Goal: Check status: Check status

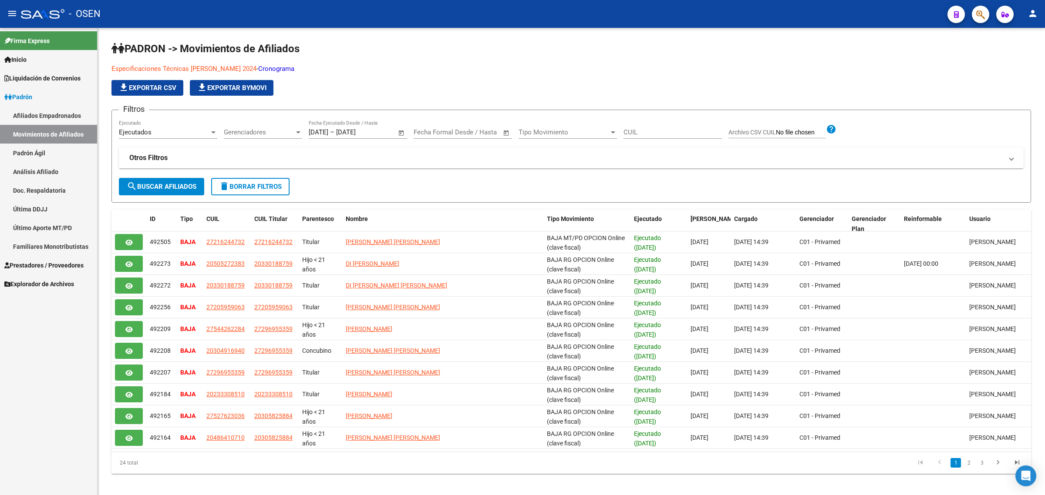
click at [976, 13] on icon "button" at bounding box center [980, 15] width 9 height 10
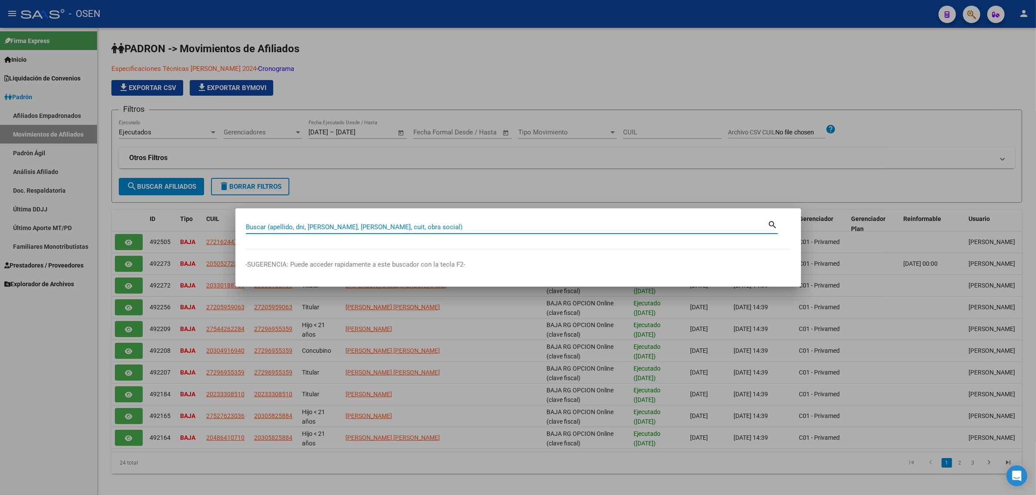
paste input "20254344126"
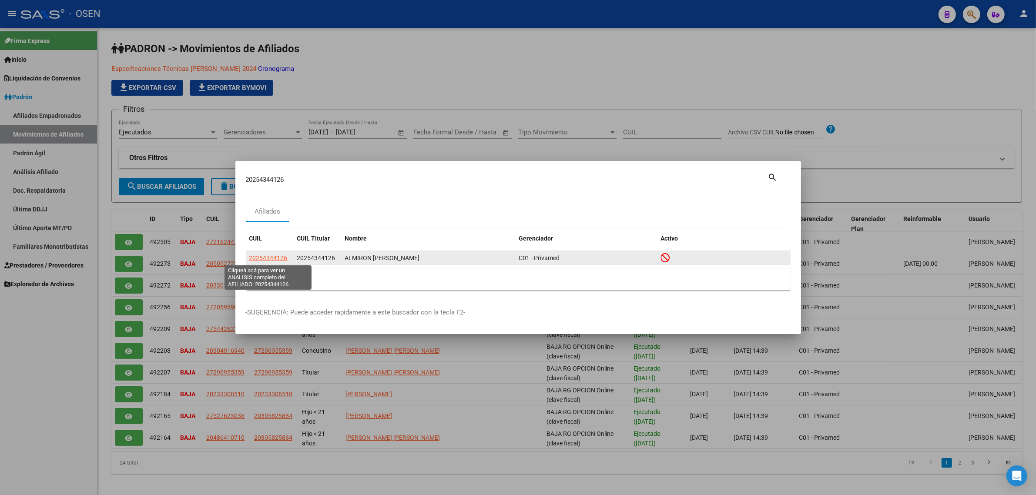
click at [280, 259] on span "20254344126" at bounding box center [268, 258] width 38 height 7
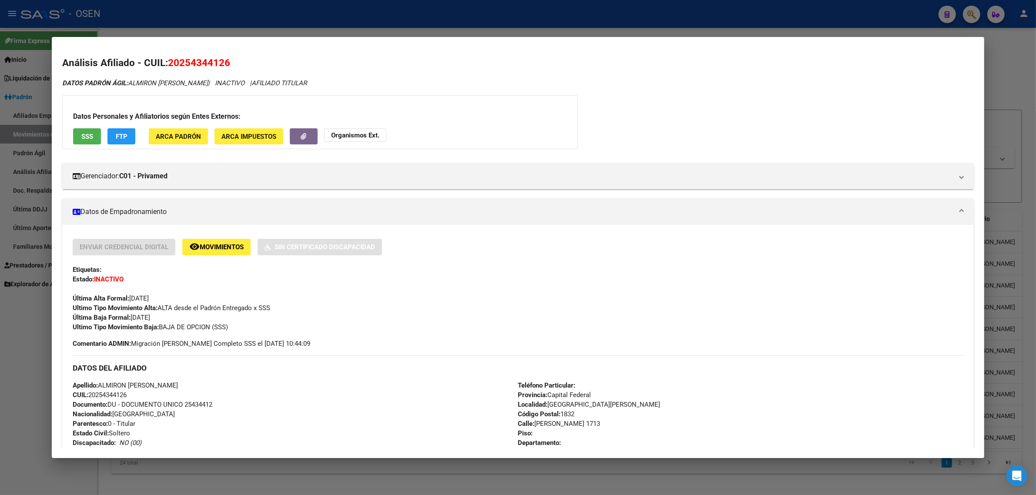
click at [588, 12] on div at bounding box center [518, 247] width 1036 height 495
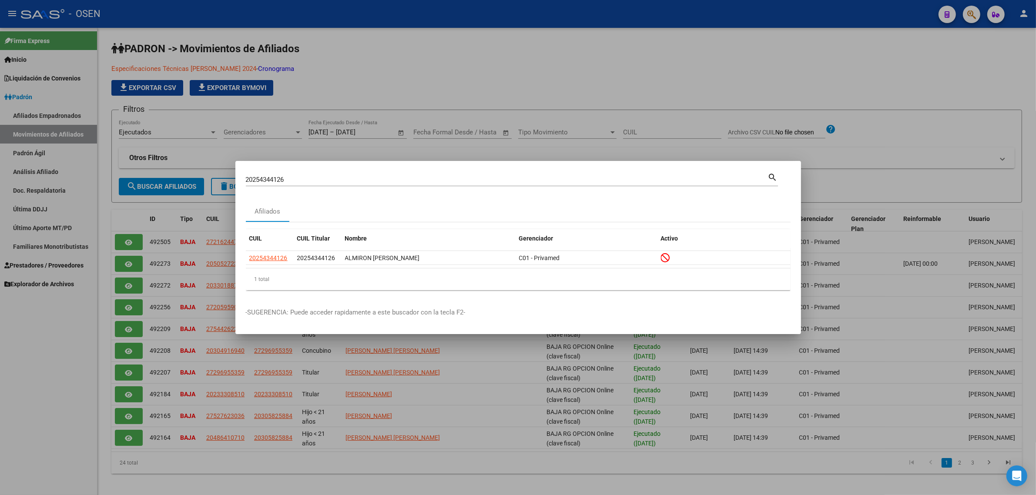
click at [283, 181] on input "20254344126" at bounding box center [507, 180] width 522 height 8
paste input "692078"
type input "26920786"
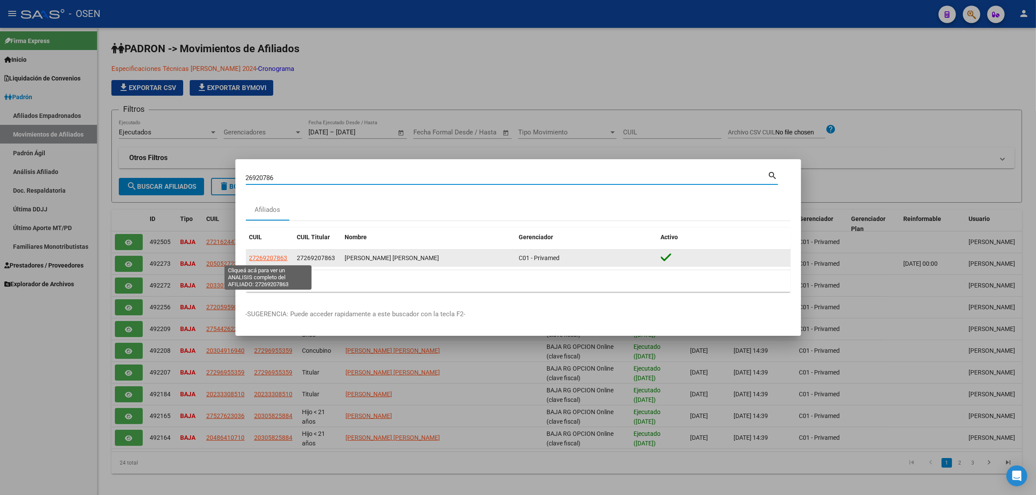
click at [280, 259] on span "27269207863" at bounding box center [268, 258] width 38 height 7
type textarea "27269207863"
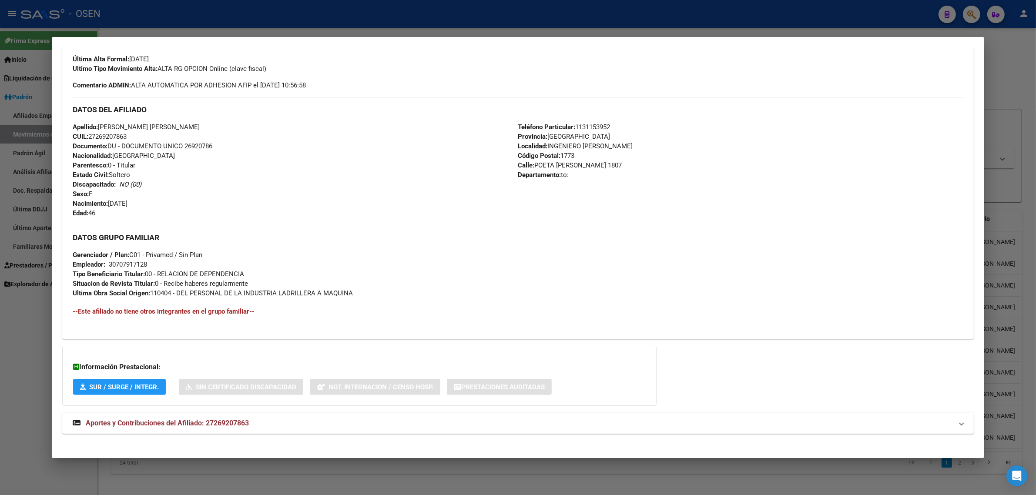
scroll to position [252, 0]
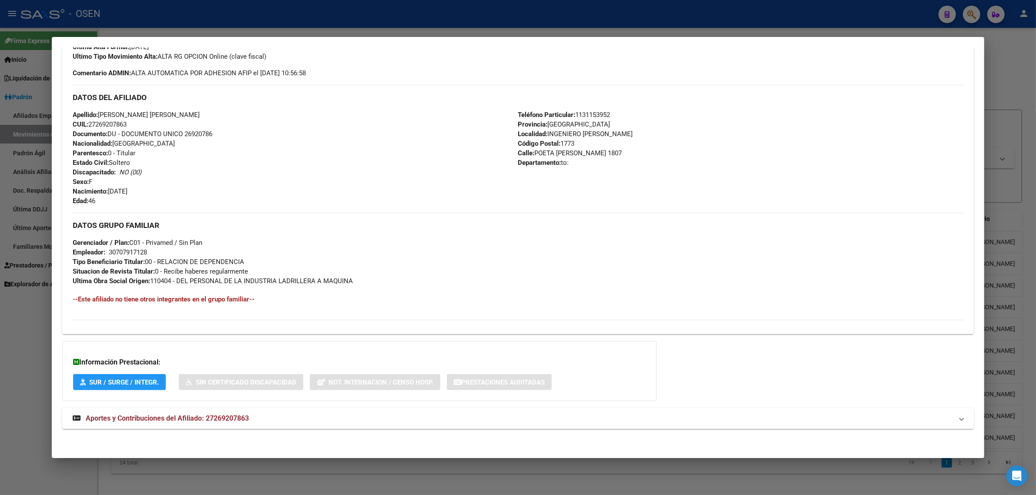
click at [188, 416] on span "Aportes y Contribuciones del Afiliado: 27269207863" at bounding box center [167, 418] width 163 height 8
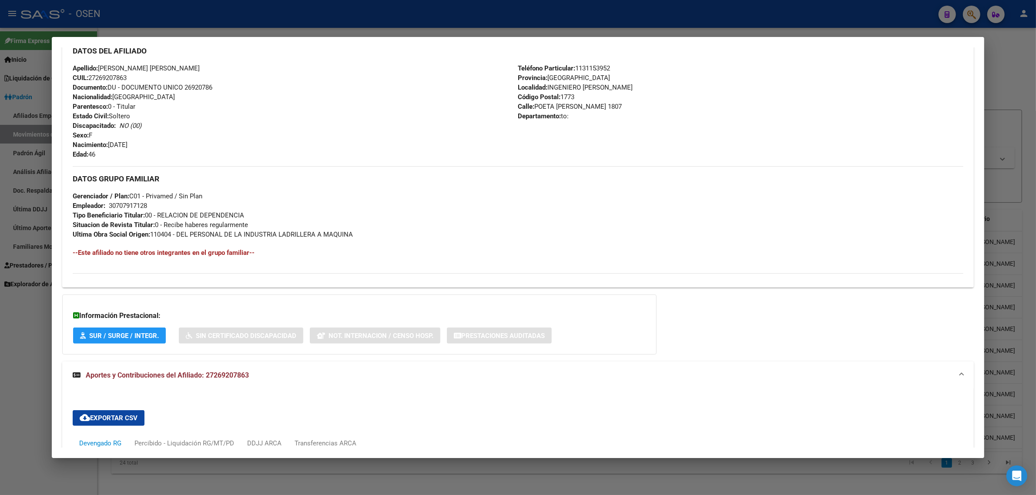
scroll to position [679, 0]
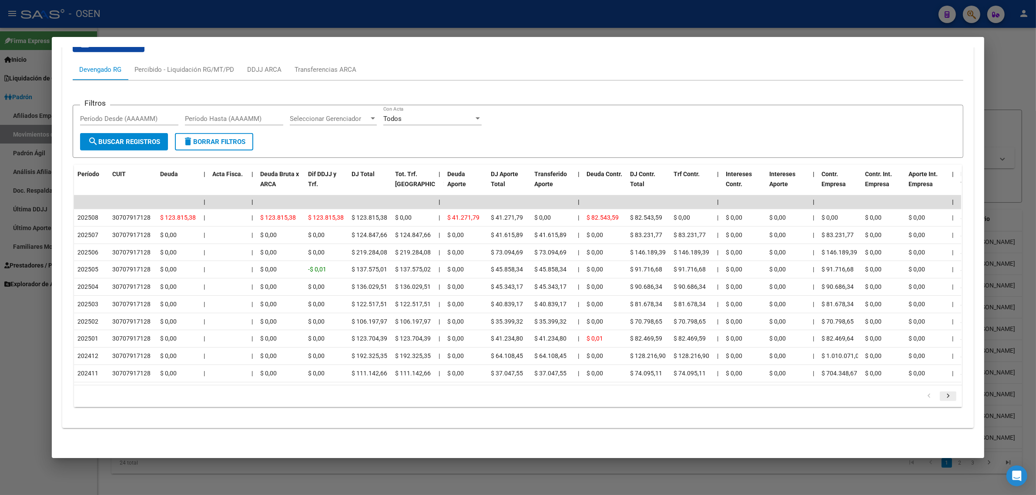
click at [947, 399] on icon "go to next page" at bounding box center [948, 397] width 11 height 10
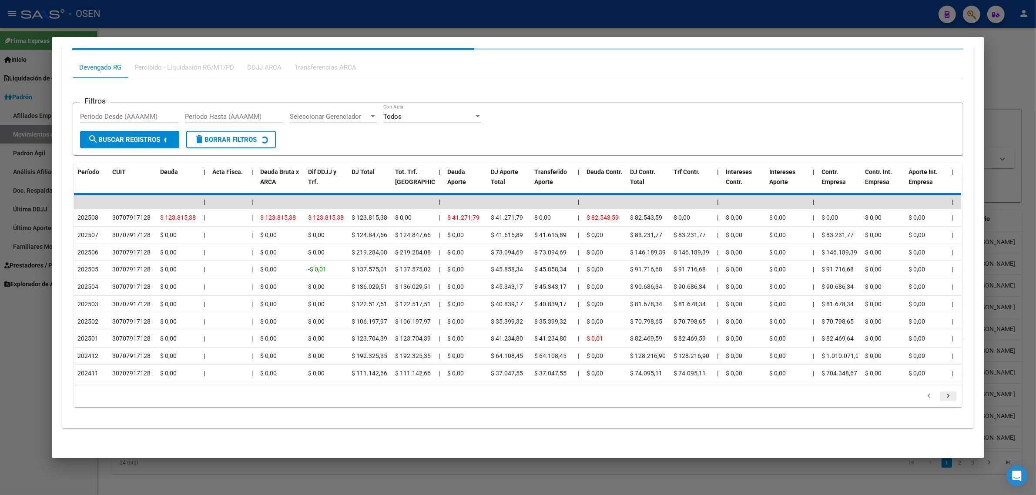
scroll to position [610, 0]
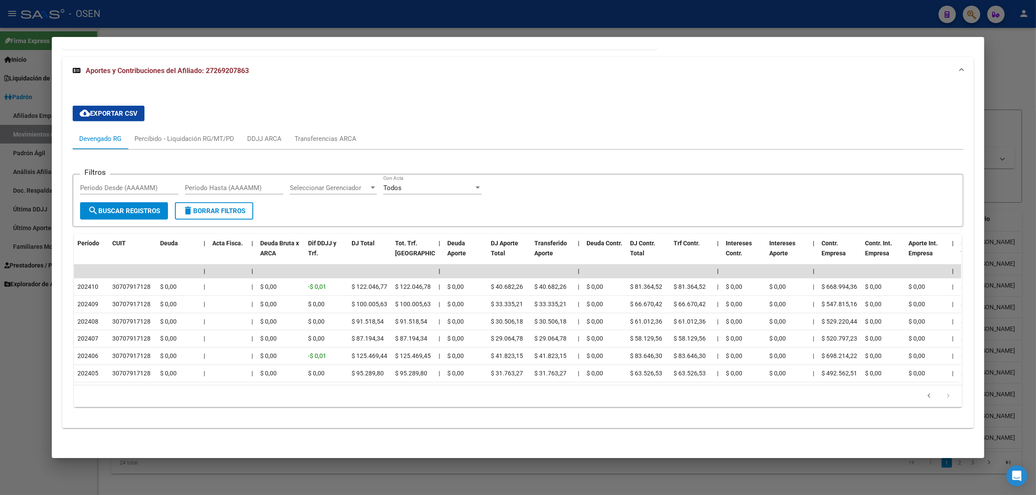
click at [945, 399] on icon "go to next page" at bounding box center [948, 397] width 11 height 10
click at [927, 397] on icon "go to previous page" at bounding box center [929, 397] width 11 height 10
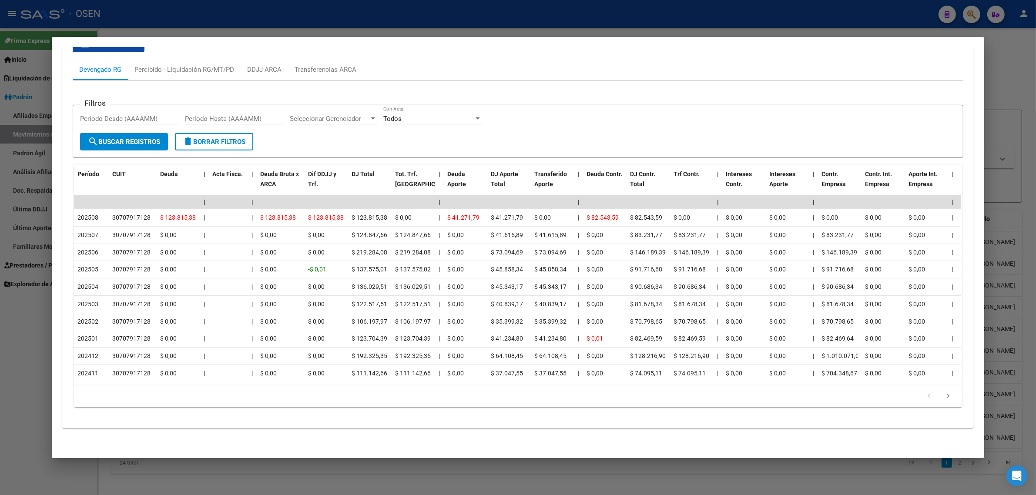
scroll to position [679, 0]
click at [947, 396] on icon "go to next page" at bounding box center [948, 397] width 11 height 10
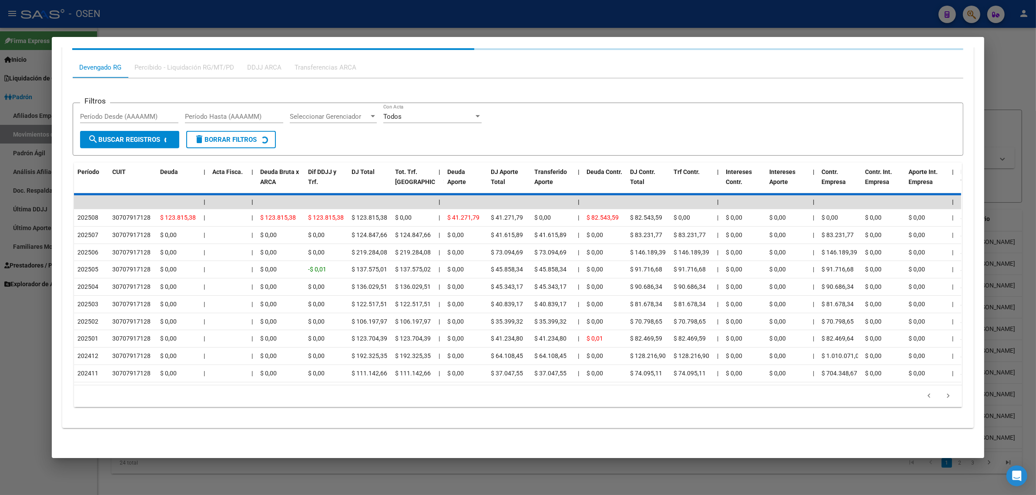
scroll to position [610, 0]
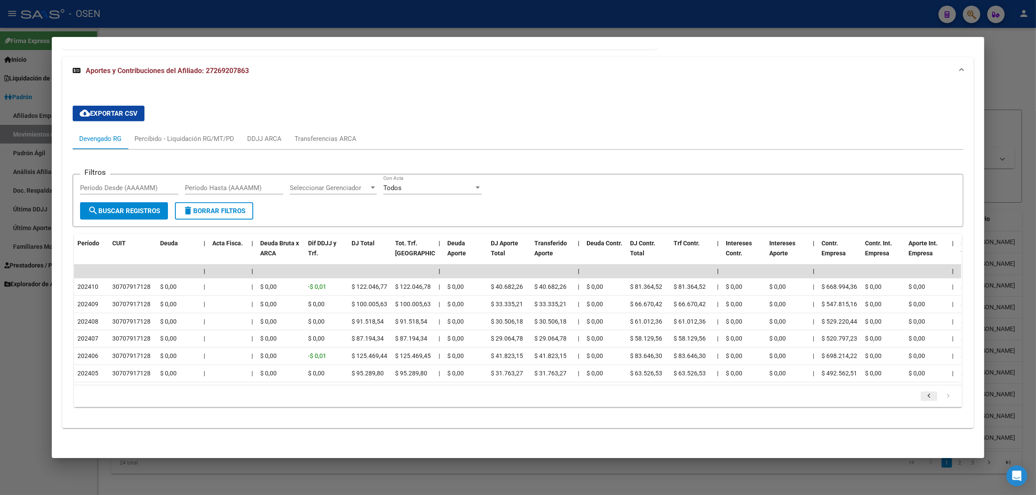
click at [927, 398] on icon "go to previous page" at bounding box center [929, 397] width 11 height 10
